Goal: Transaction & Acquisition: Purchase product/service

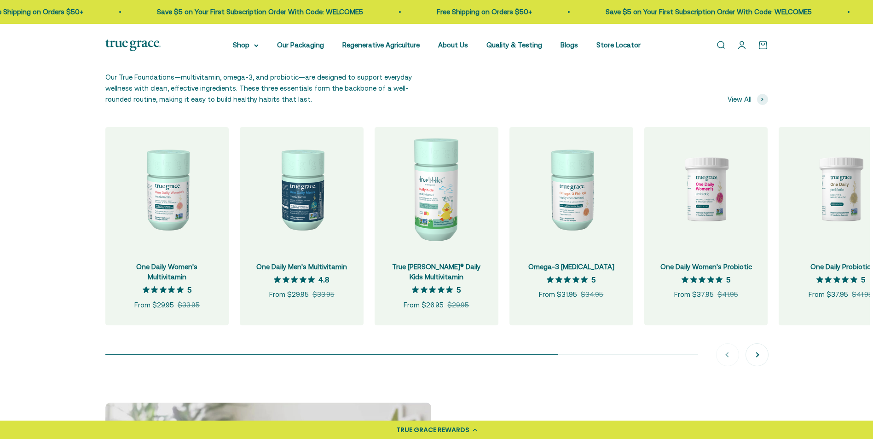
scroll to position [921, 0]
click at [198, 205] on img at bounding box center [167, 188] width 124 height 124
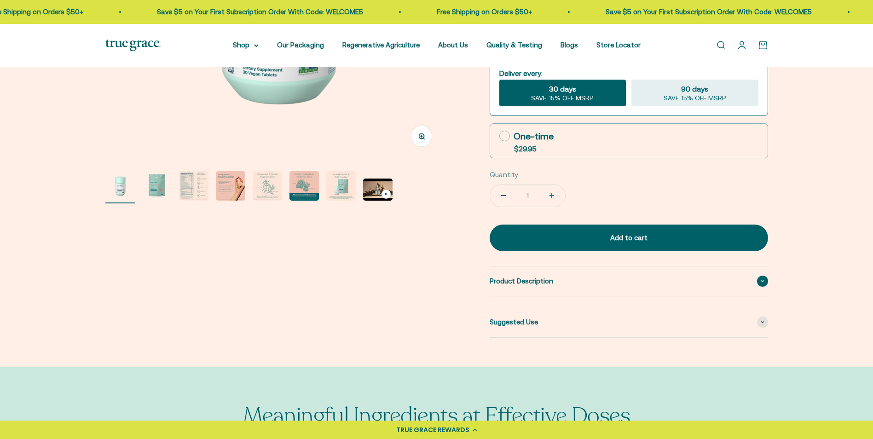
click at [520, 287] on span "Product Description" at bounding box center [522, 281] width 64 height 11
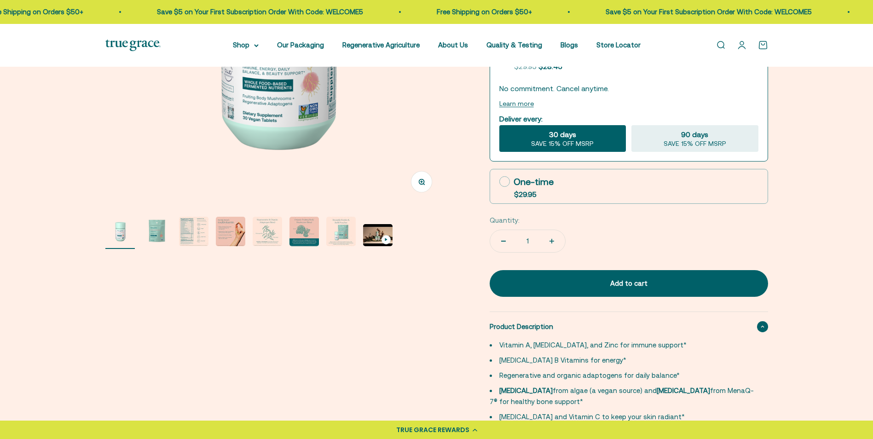
scroll to position [230, 0]
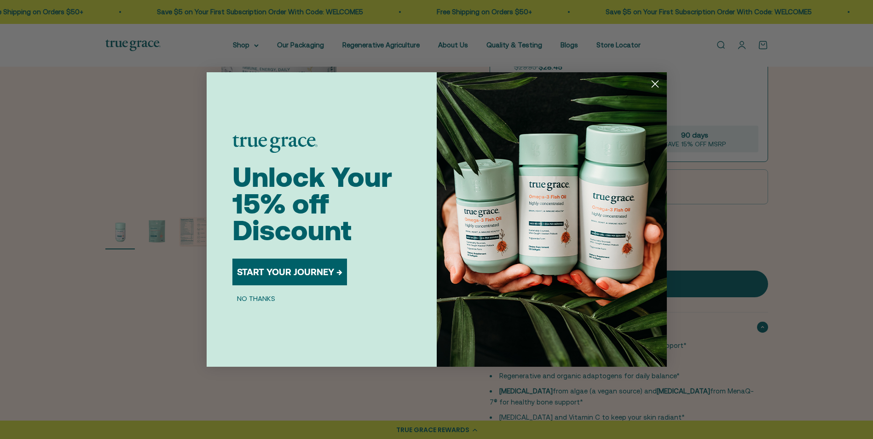
click at [196, 232] on div "Close dialog Unlock Your 15% off Discount START YOUR JOURNEY → NO THANKS Submit" at bounding box center [436, 219] width 873 height 439
click at [654, 84] on circle "Close dialog" at bounding box center [654, 83] width 15 height 15
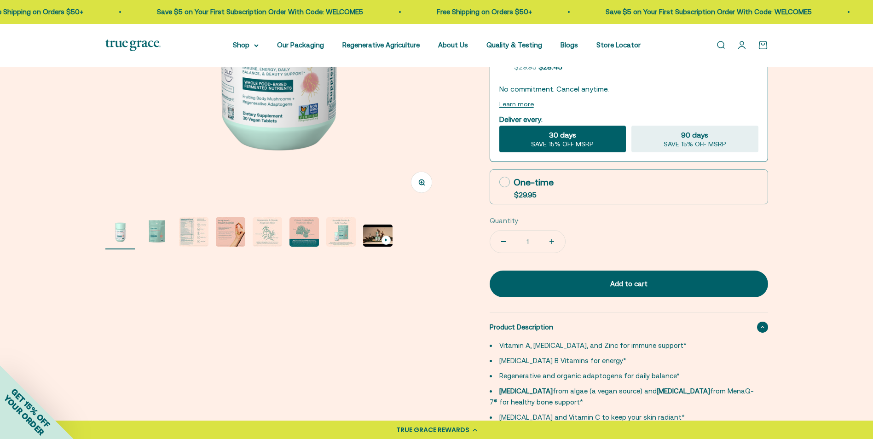
click at [191, 238] on img "Go to item 3" at bounding box center [193, 231] width 29 height 29
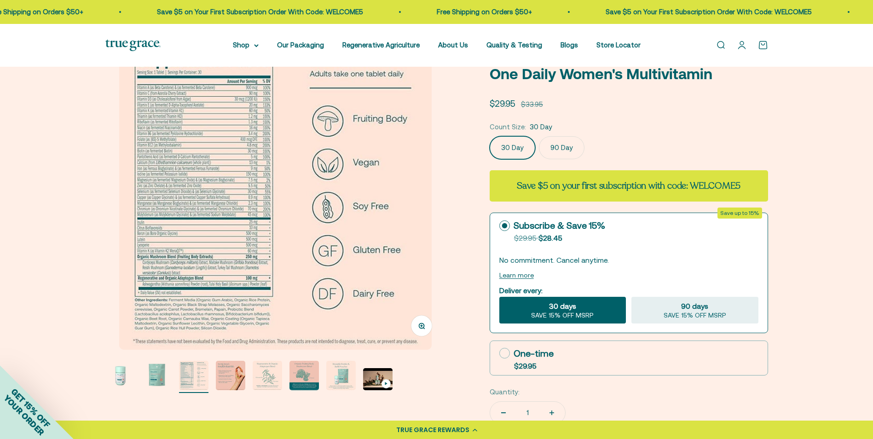
scroll to position [46, 0]
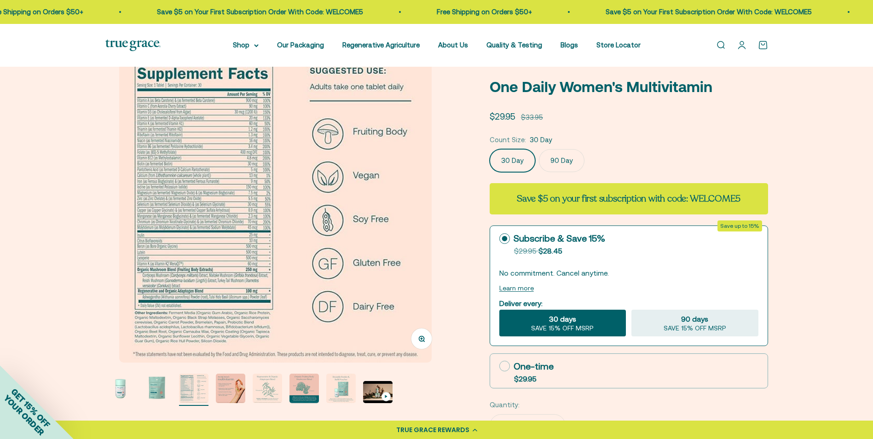
click at [157, 225] on img at bounding box center [275, 206] width 313 height 313
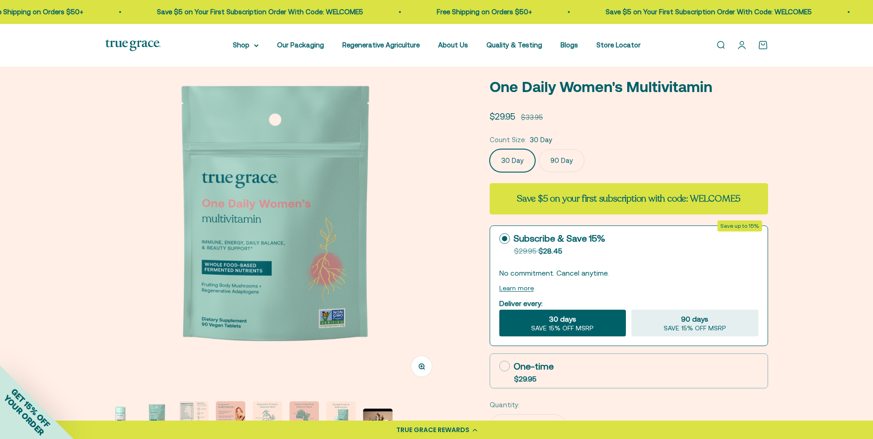
scroll to position [0, 351]
click at [207, 408] on img "Go to item 3" at bounding box center [193, 416] width 29 height 29
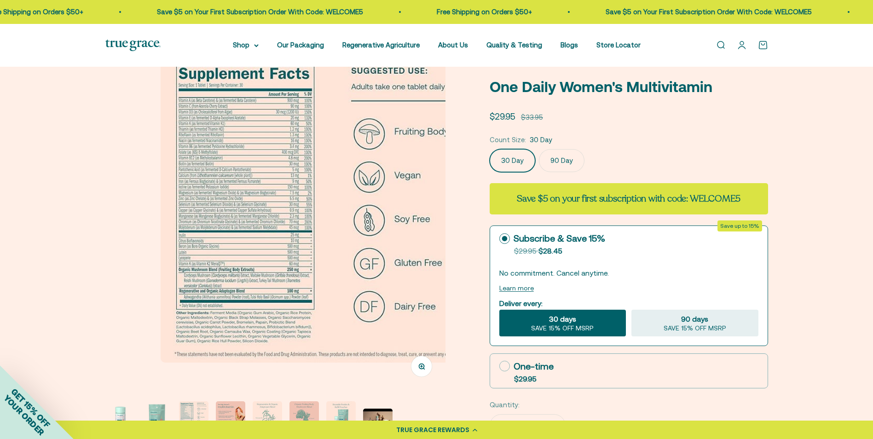
scroll to position [0, 703]
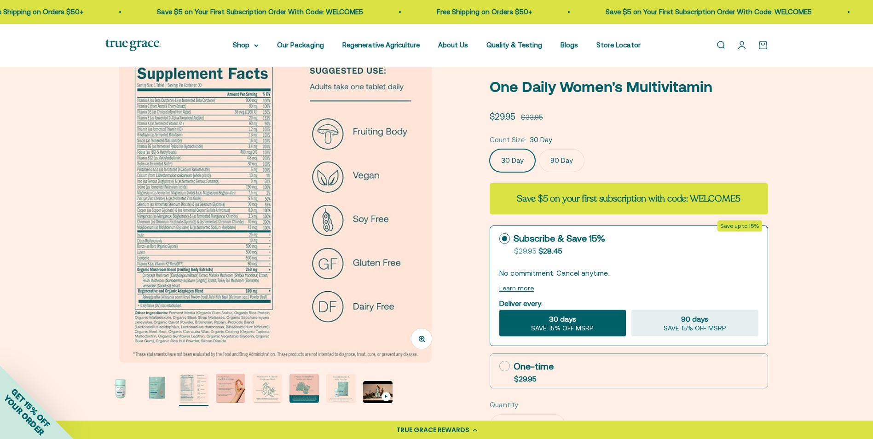
click at [424, 339] on circle "button" at bounding box center [421, 338] width 5 height 5
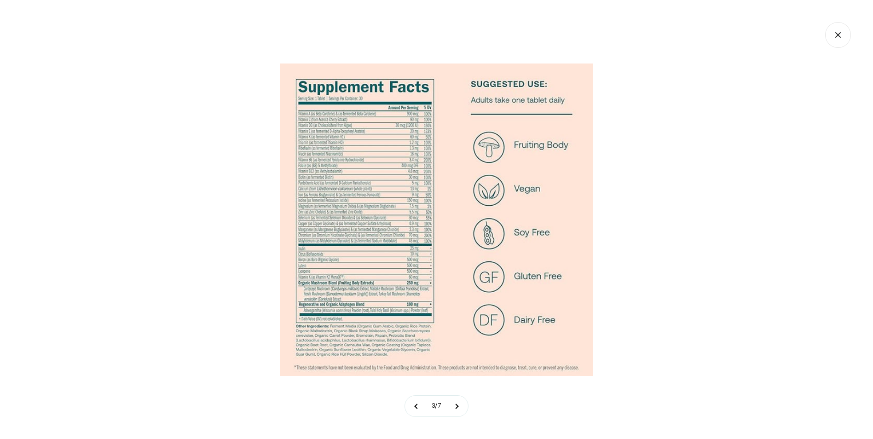
click at [338, 175] on img at bounding box center [436, 220] width 313 height 313
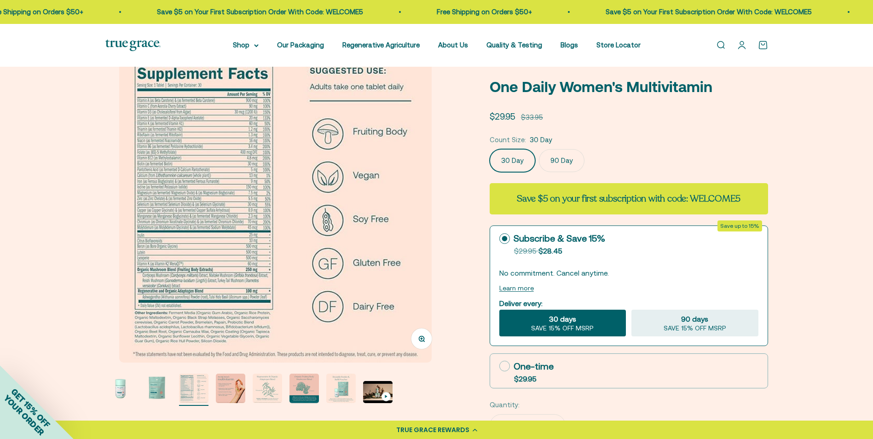
scroll to position [0, 0]
